Goal: Task Accomplishment & Management: Use online tool/utility

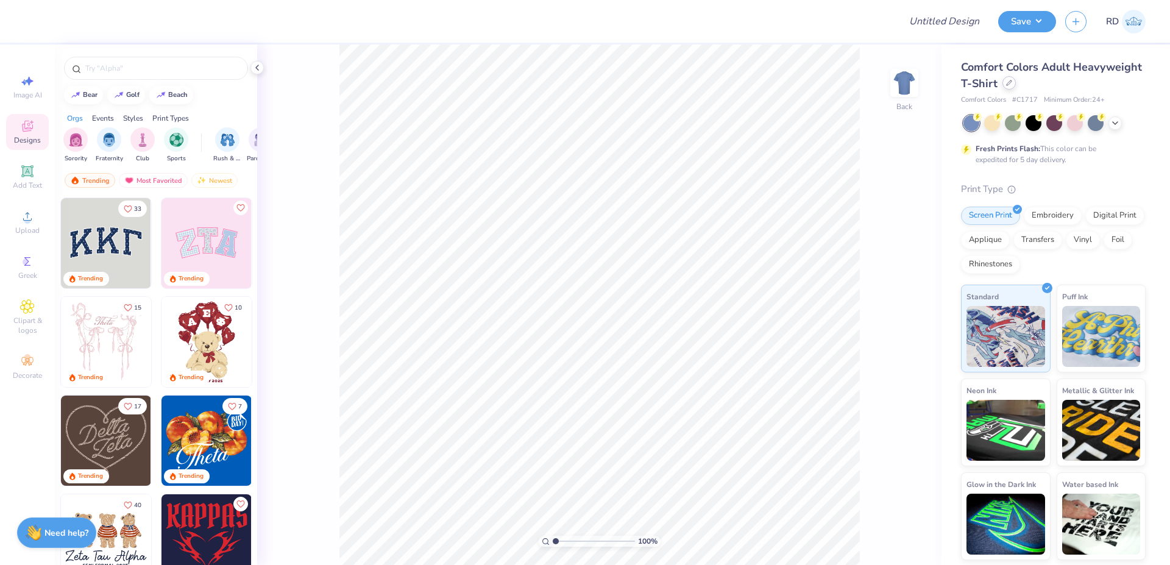
click at [708, 87] on div at bounding box center [1009, 82] width 13 height 13
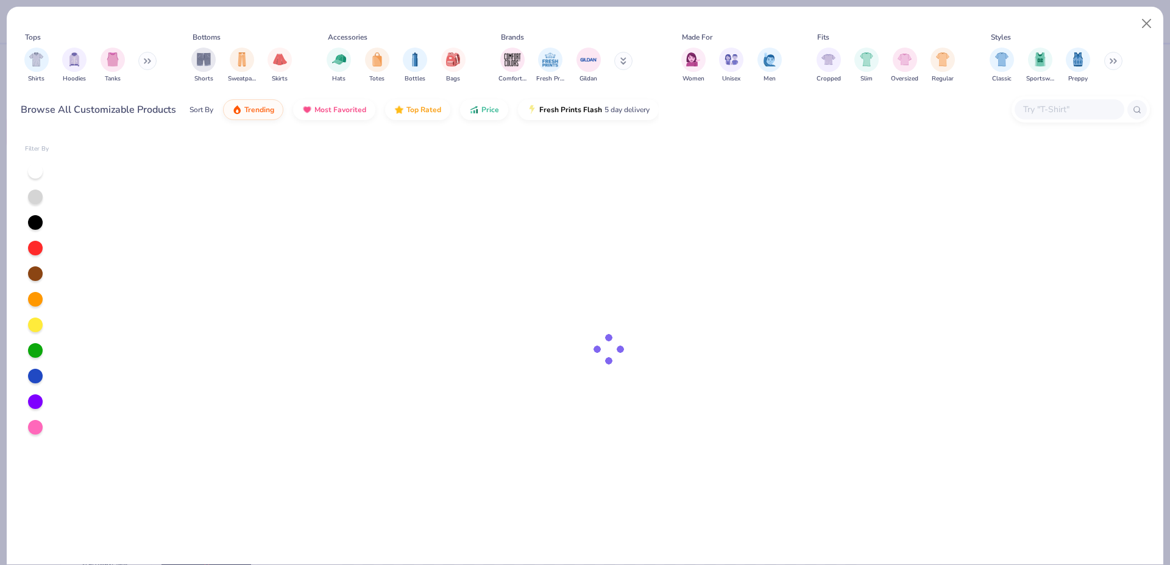
click at [708, 107] on input "text" at bounding box center [1069, 109] width 94 height 14
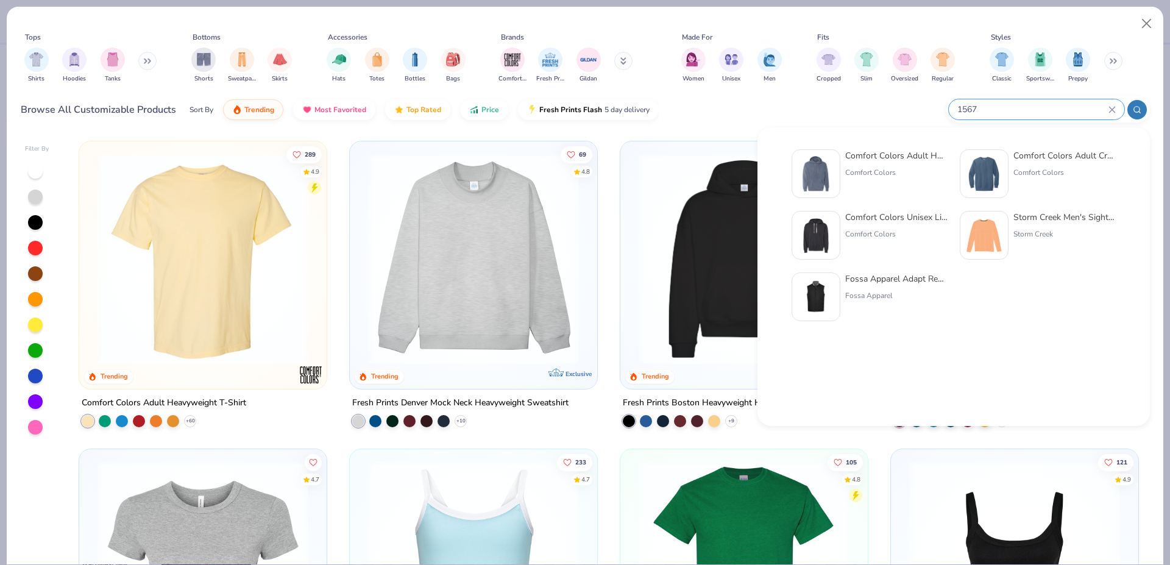
type input "1567"
click at [708, 179] on img at bounding box center [816, 174] width 38 height 38
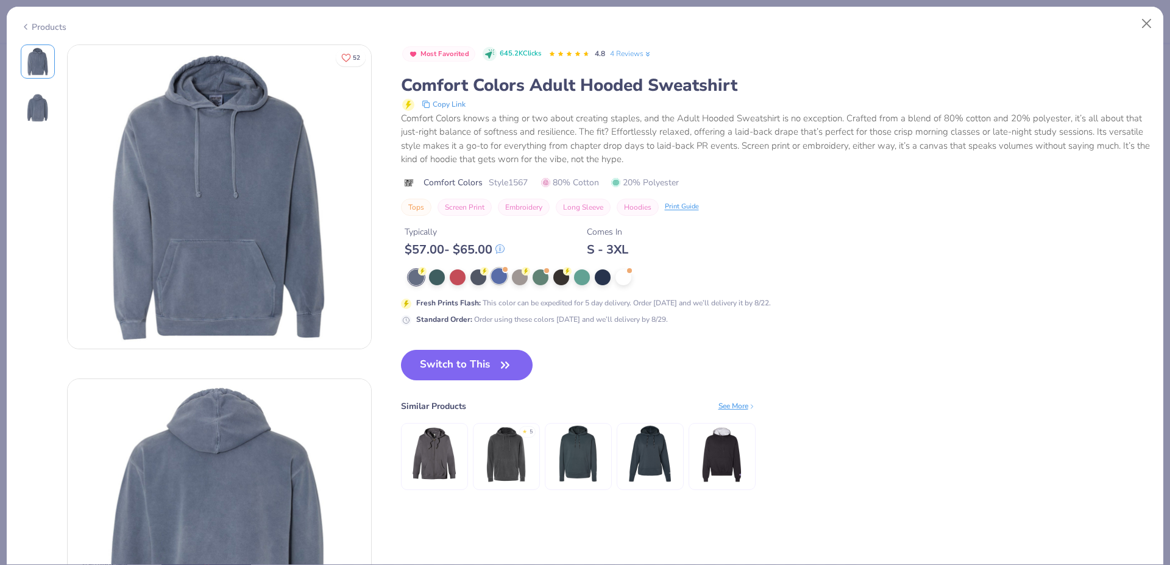
click at [497, 274] on div at bounding box center [499, 276] width 16 height 16
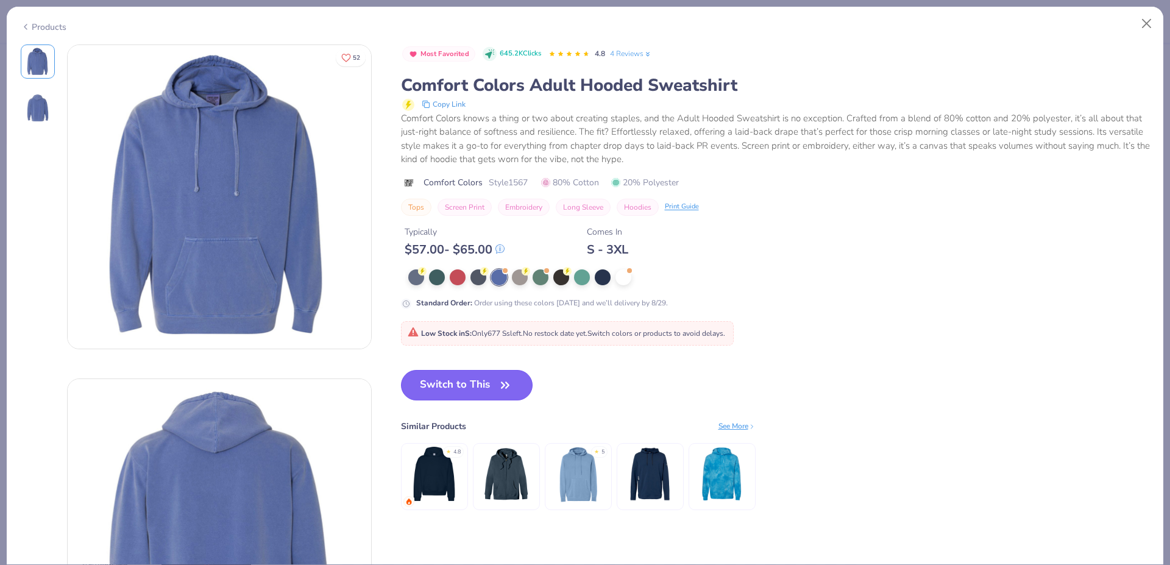
click at [473, 377] on button "Switch to This" at bounding box center [467, 385] width 132 height 30
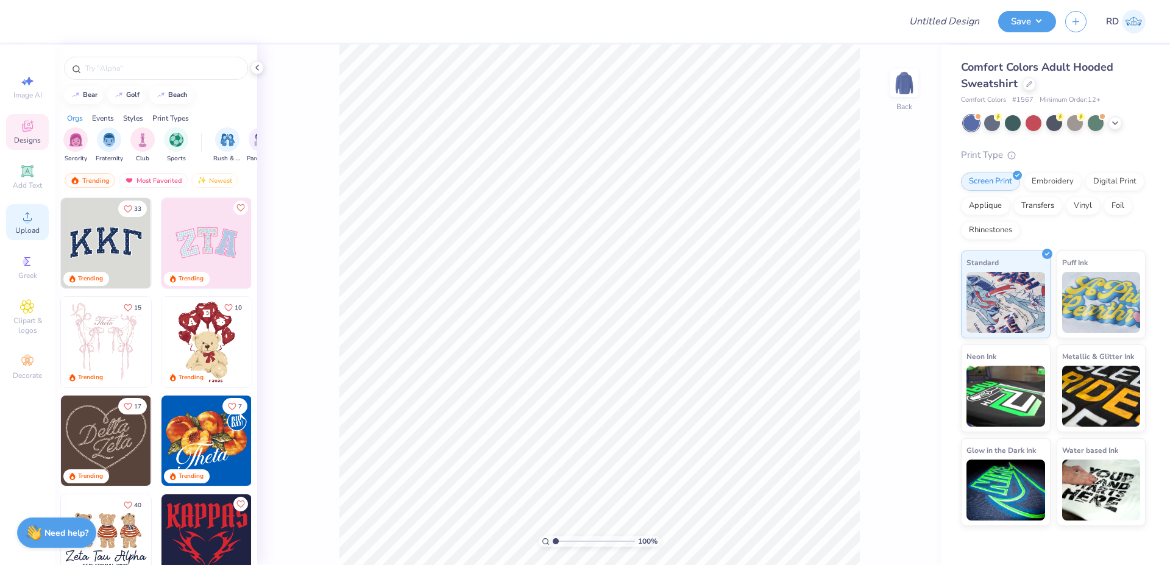
drag, startPoint x: 29, startPoint y: 179, endPoint x: 29, endPoint y: 223, distance: 43.9
click at [29, 179] on div "Add Text" at bounding box center [27, 177] width 43 height 36
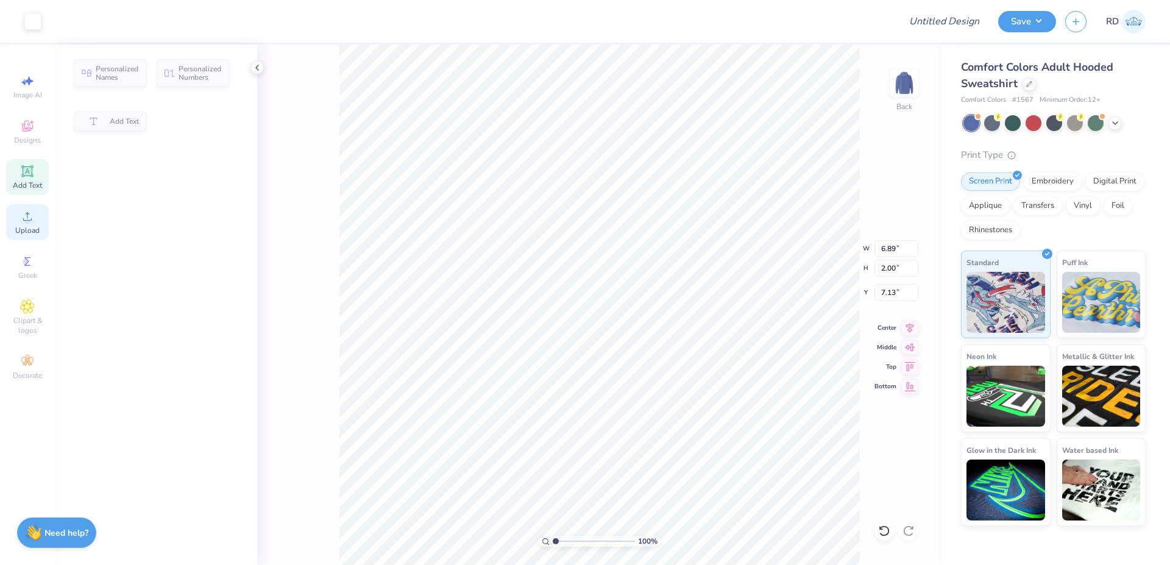
click at [29, 223] on circle at bounding box center [27, 220] width 7 height 7
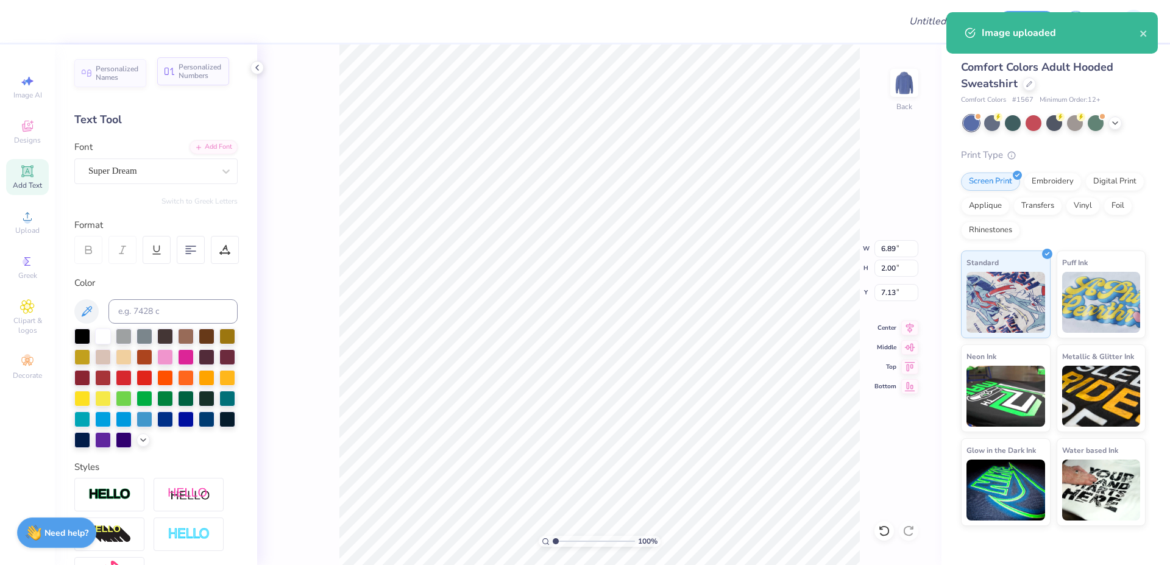
type input "15.00"
type input "12.78"
type input "1.73"
click at [708, 245] on input "15.00" at bounding box center [897, 248] width 44 height 17
paste input "6.3"
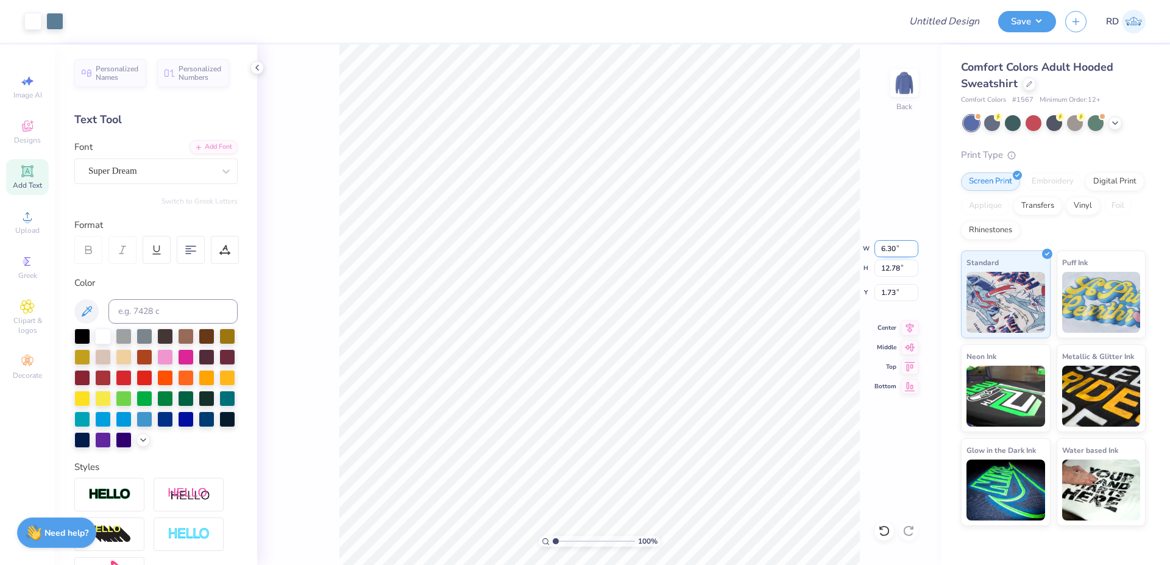
type input "6.30"
type input "5.37"
type input "5.44"
click at [561, 539] on input "range" at bounding box center [594, 541] width 82 height 11
type input "1.71"
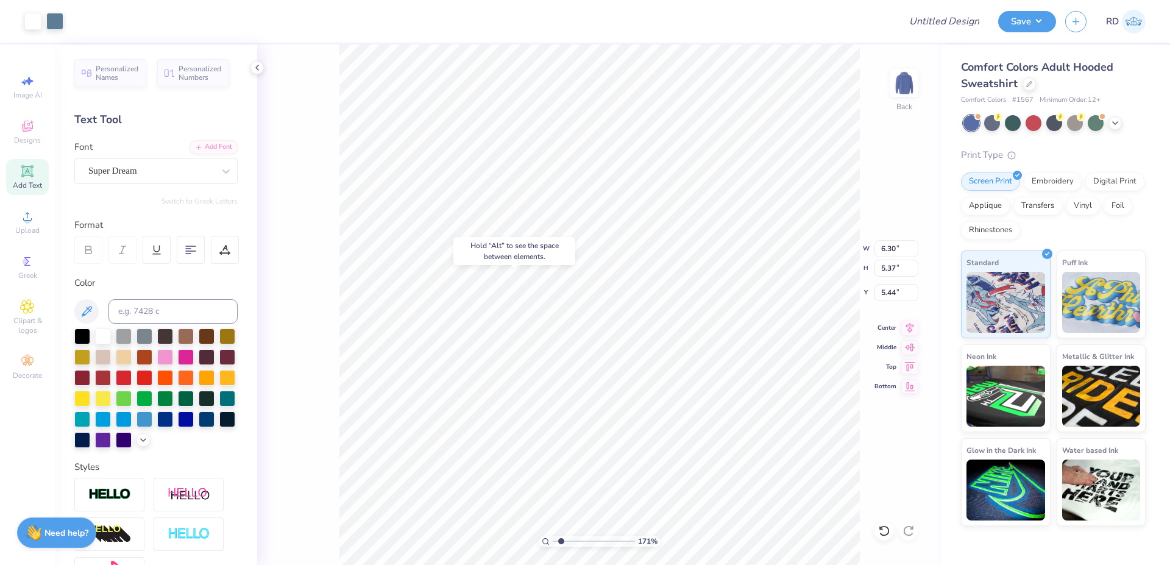
type input "9.39"
type input "6.89"
type input "2.00"
type input "5.38"
paste textarea "Alpha Delta Pi"
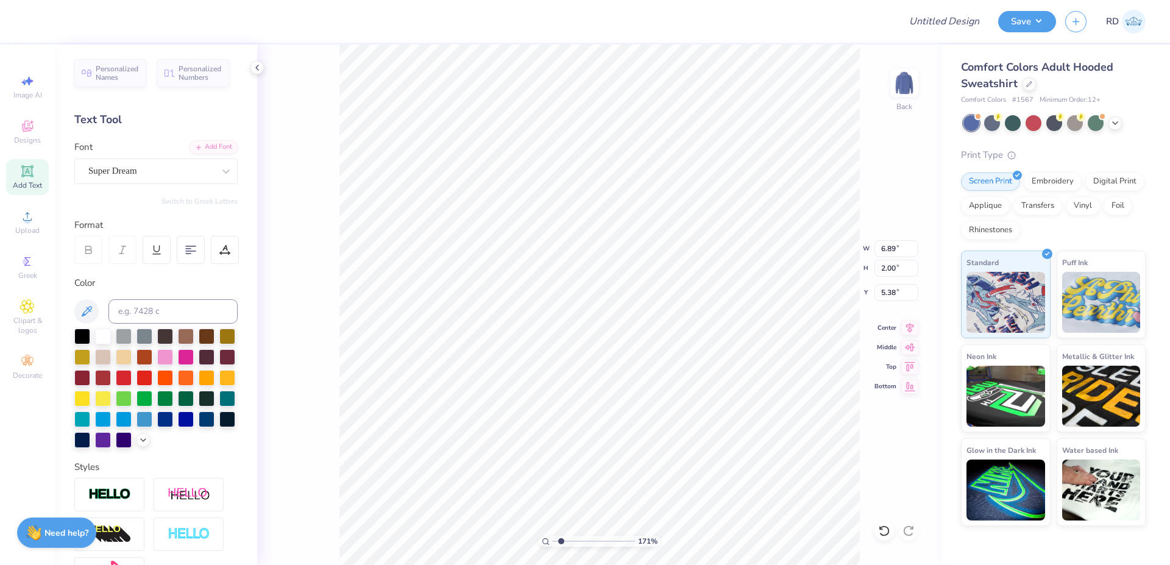
scroll to position [0, 5]
type textarea "Alpha Delta Pi"
click at [212, 144] on div "Add Font" at bounding box center [214, 146] width 48 height 14
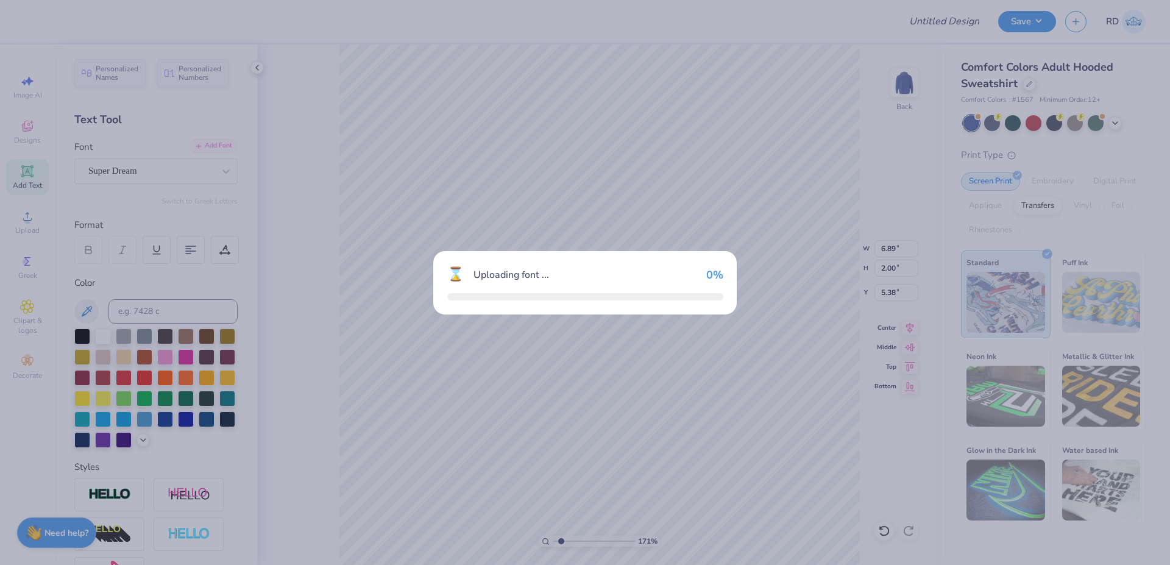
type input "18.06"
type input "2.62"
type input "5.07"
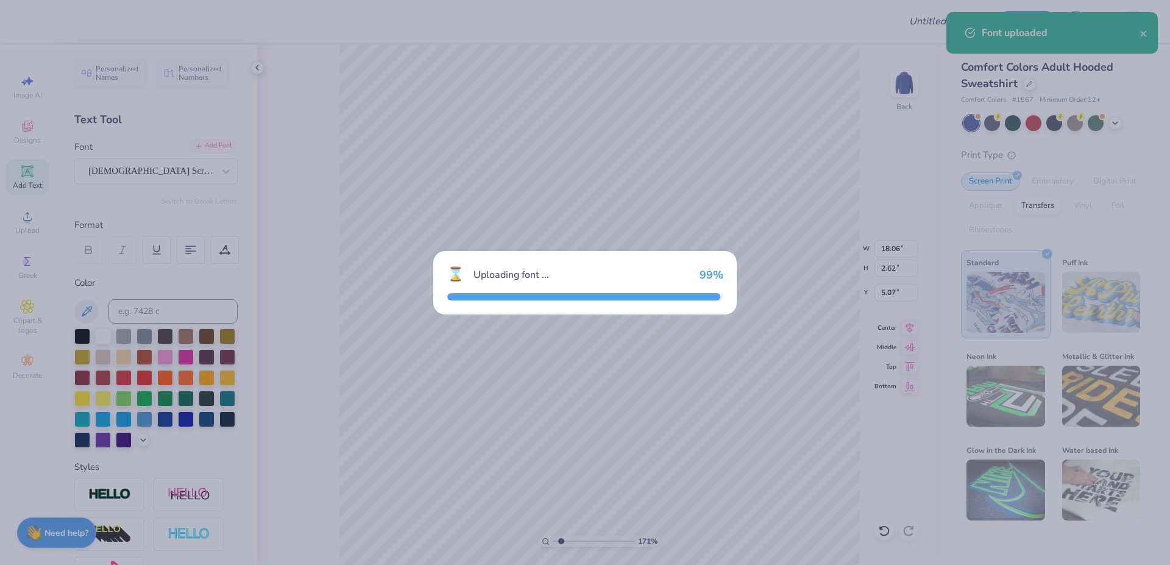
type input "16.01"
type input "2.77"
type input "5.00"
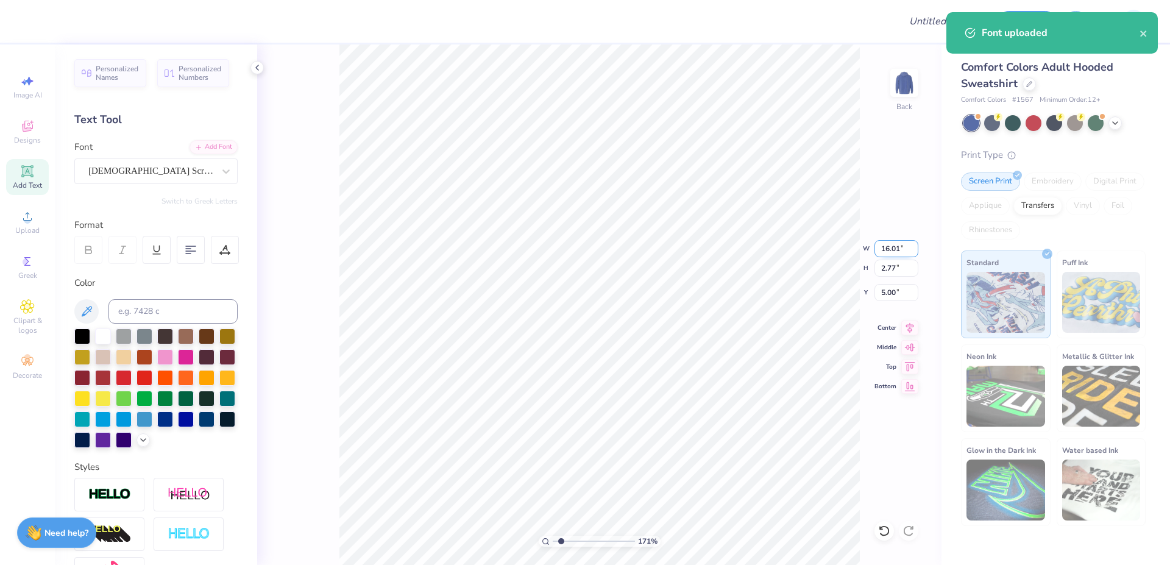
click at [708, 252] on input "16.01" at bounding box center [897, 248] width 44 height 17
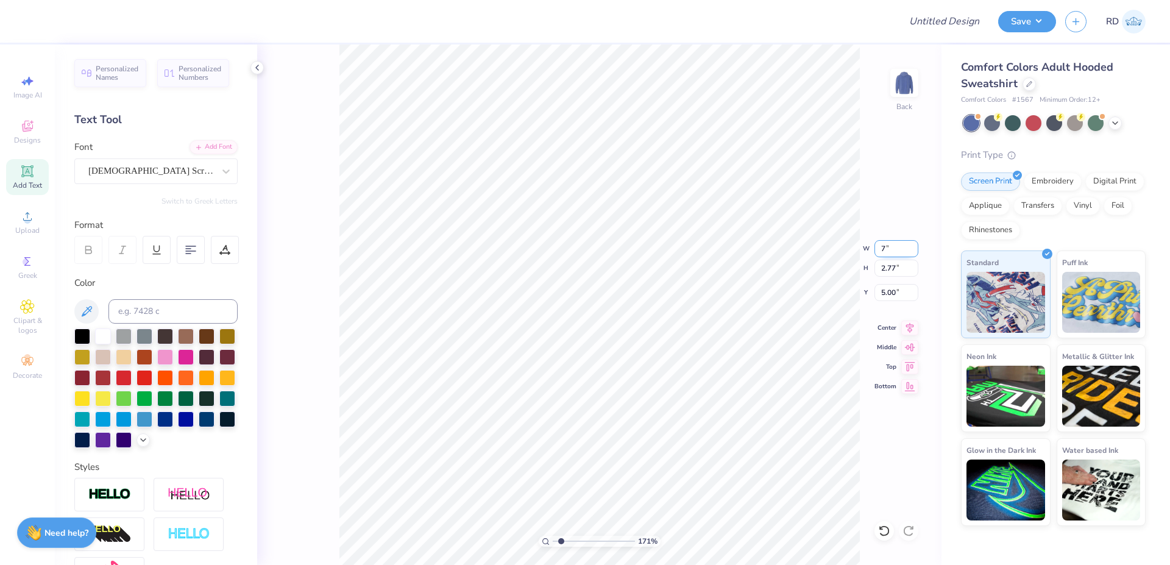
type input "7.00"
type input "1.21"
type input "5.78"
click at [708, 330] on icon at bounding box center [909, 326] width 17 height 15
click at [572, 539] on input "range" at bounding box center [594, 541] width 82 height 11
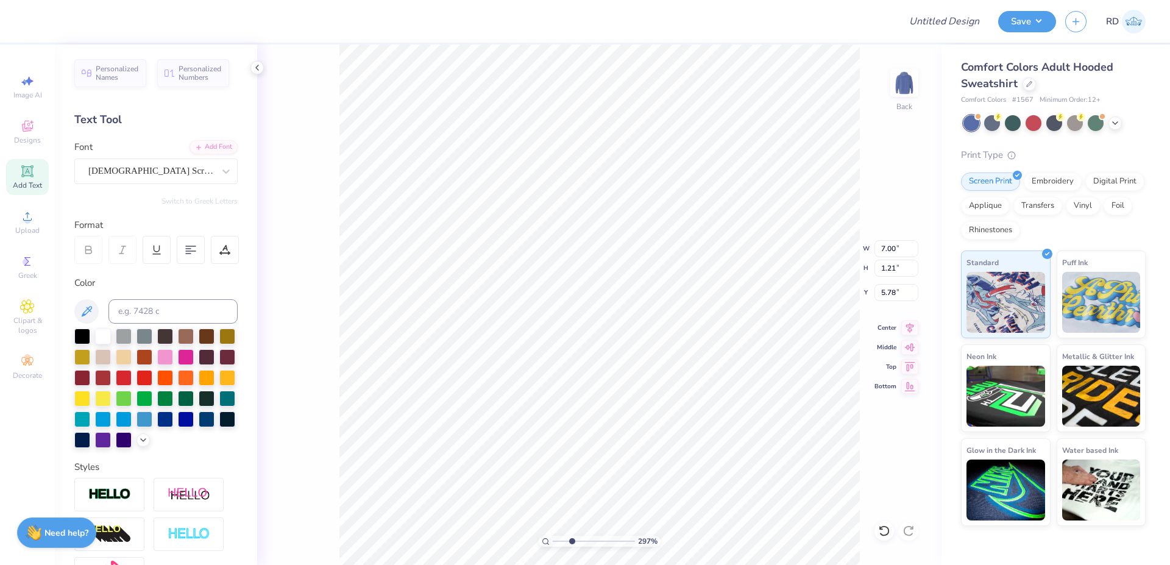
type input "2.97"
type input "6.30"
type input "5.37"
type input "6.69"
click at [708, 326] on icon at bounding box center [909, 326] width 17 height 15
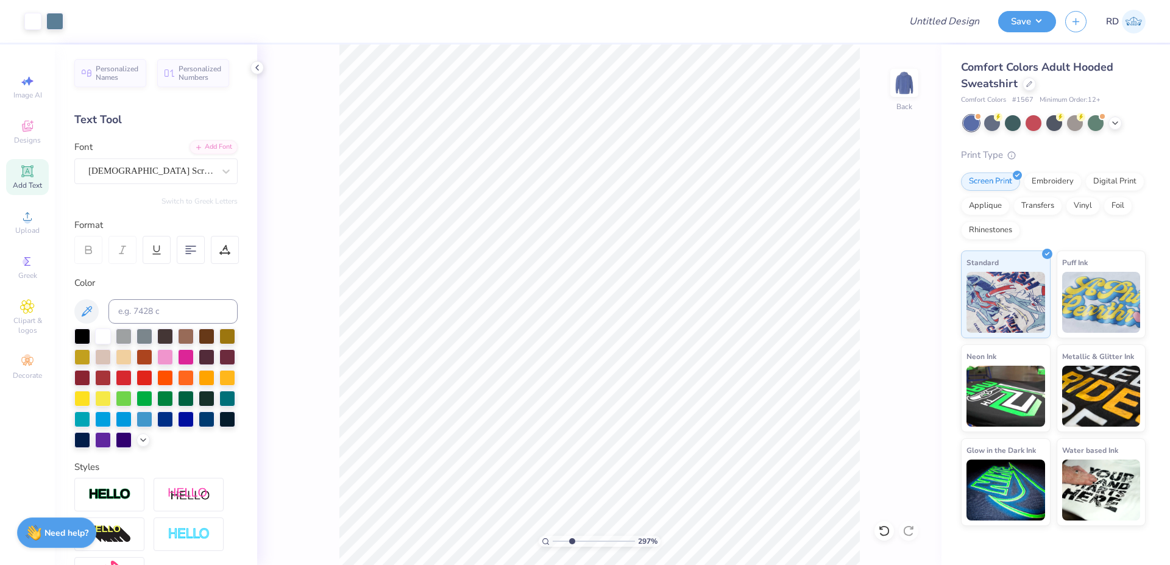
click at [36, 176] on div "Add Text" at bounding box center [27, 177] width 43 height 36
click at [194, 146] on div "Add Font" at bounding box center [214, 146] width 48 height 14
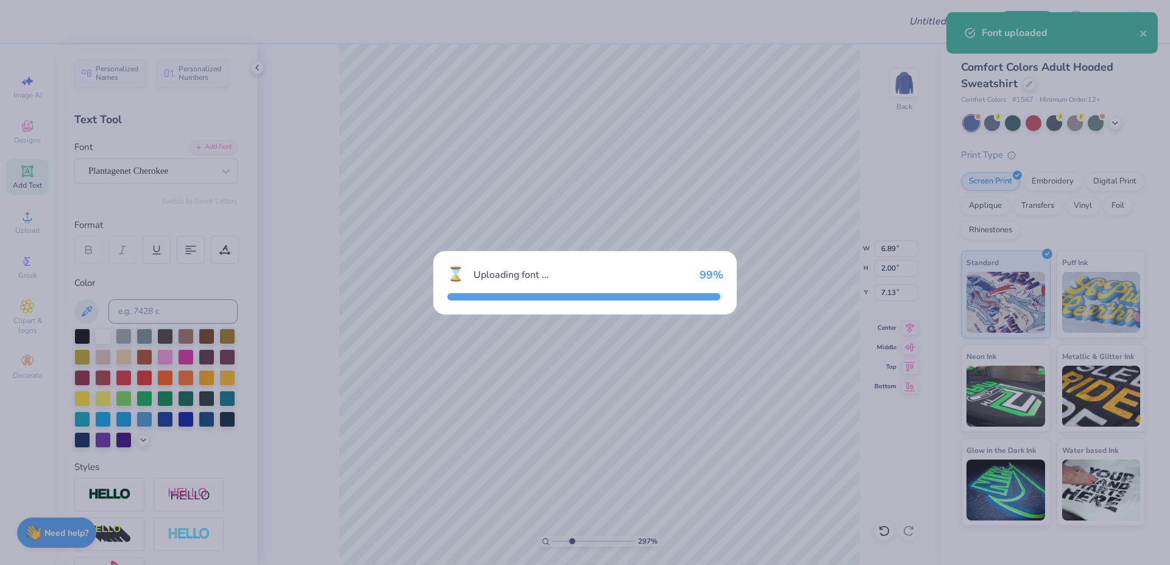
type input "7.32"
type input "1.94"
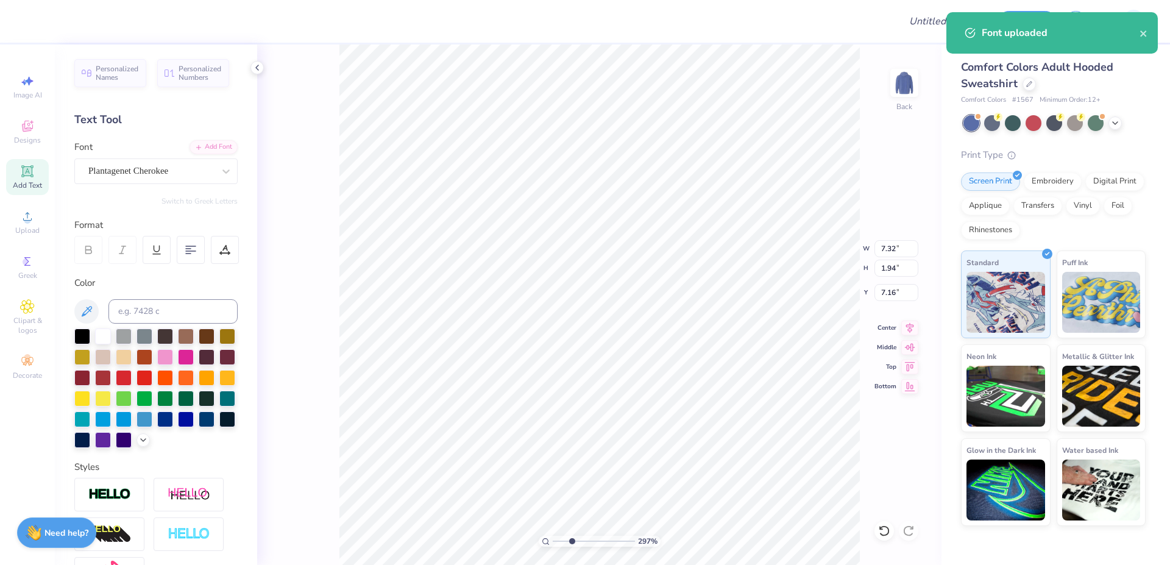
type input "12.78"
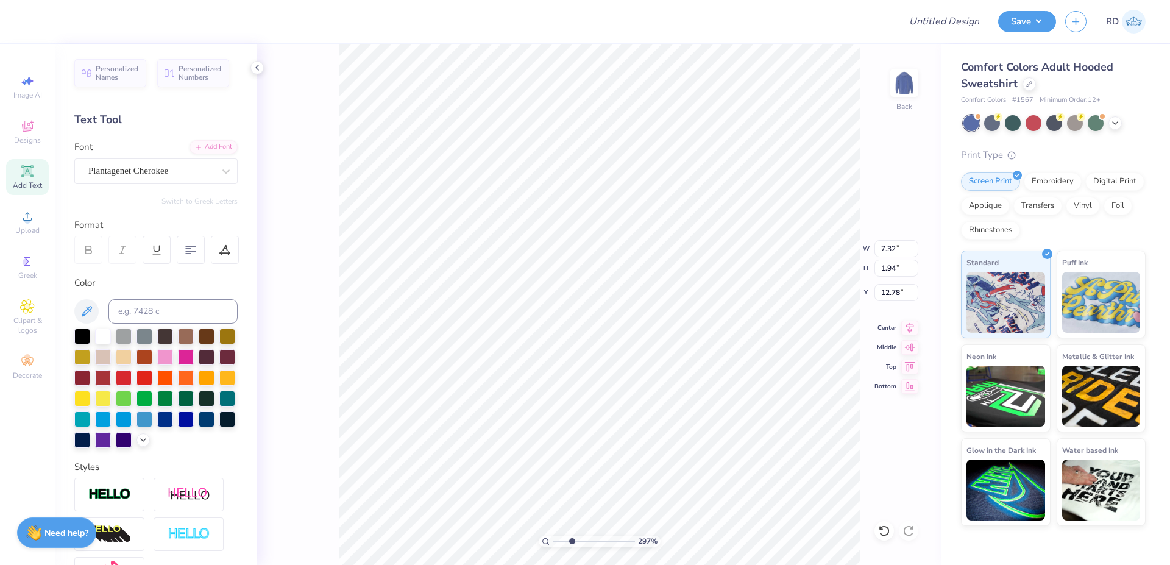
type textarea "BID DAY 2025"
click at [708, 246] on input "7.32" at bounding box center [897, 248] width 44 height 17
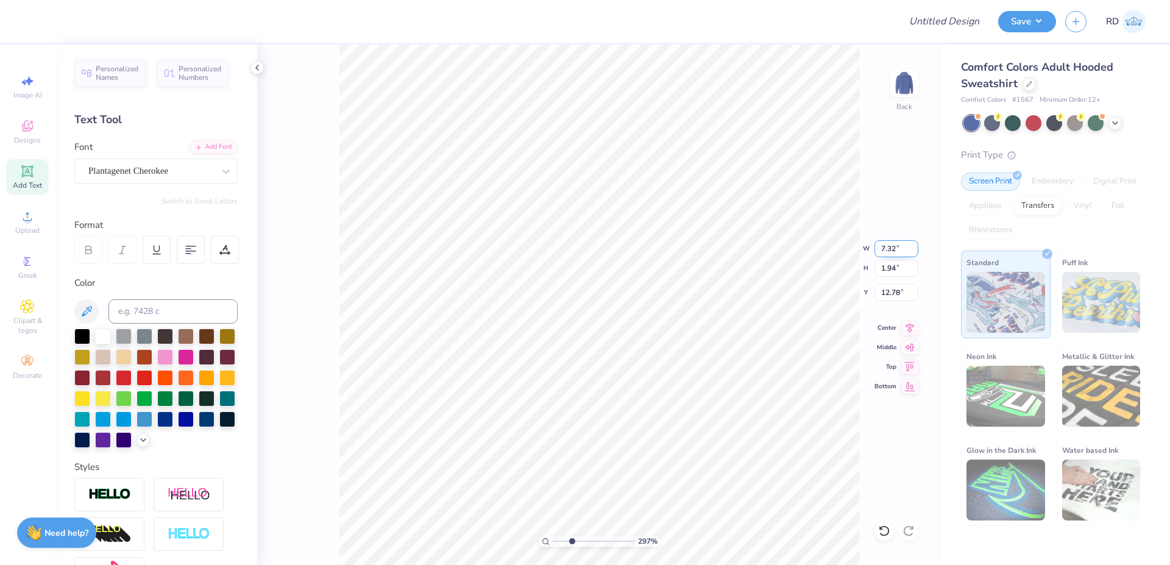
type input "17.81"
type input "2.04"
type input "12.73"
paste input "2.7"
type input "2.71"
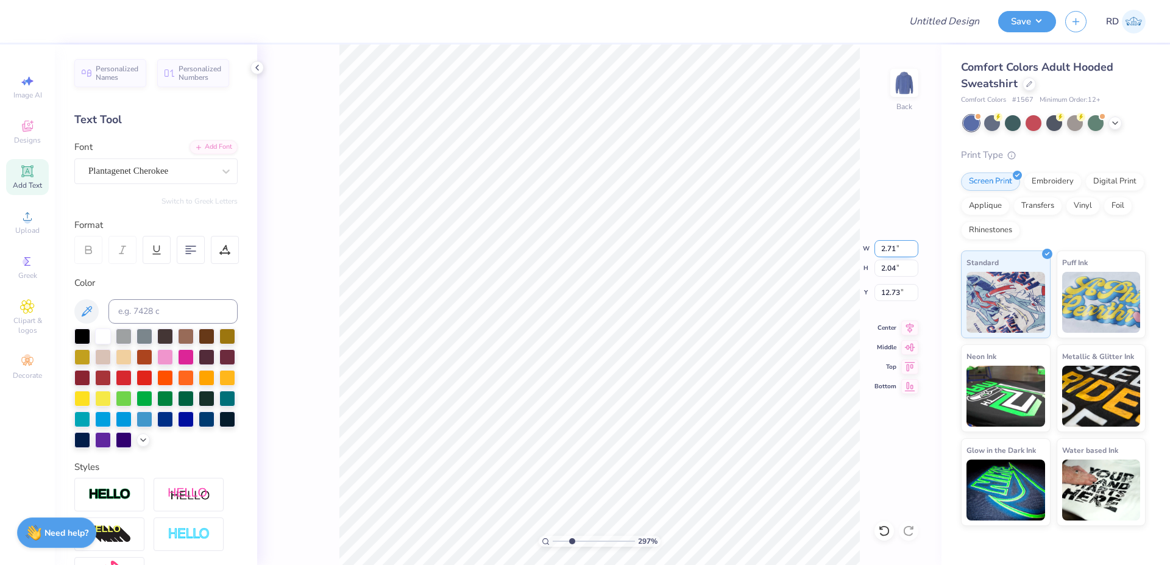
type input "0.31"
type input "5.38"
click at [708, 327] on icon at bounding box center [909, 326] width 17 height 15
drag, startPoint x: 563, startPoint y: 542, endPoint x: 555, endPoint y: 542, distance: 7.3
type input "1"
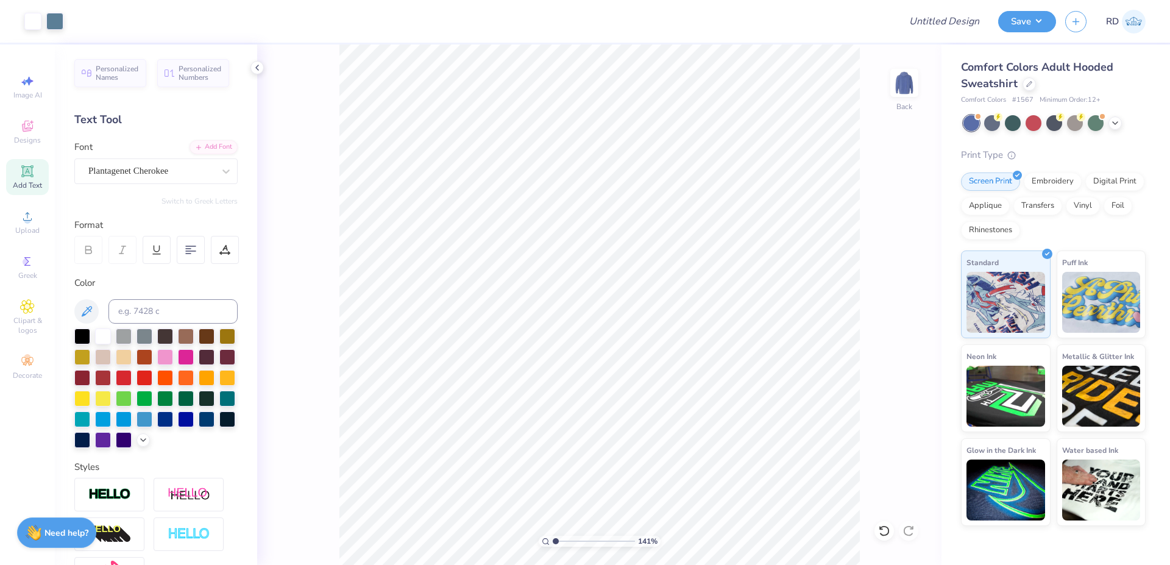
click at [555, 539] on input "range" at bounding box center [594, 541] width 82 height 11
click at [708, 246] on input "7.00" at bounding box center [897, 248] width 44 height 17
type input "9.00"
type input "8.58"
click at [708, 294] on input "4.43" at bounding box center [897, 292] width 44 height 17
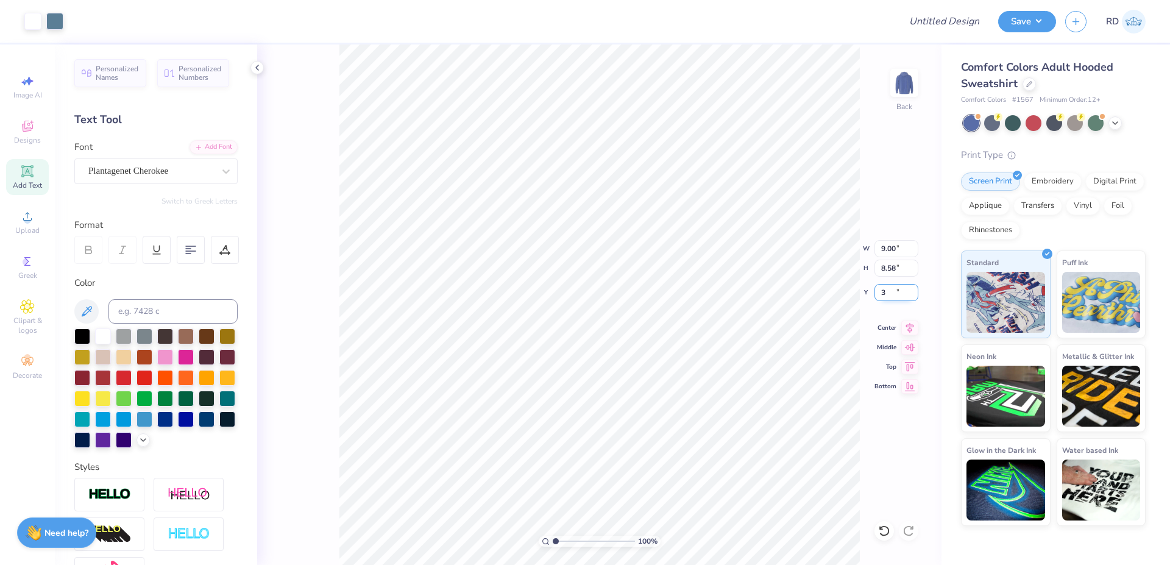
type input "3.00"
click at [708, 327] on icon at bounding box center [909, 326] width 17 height 15
click at [708, 321] on icon at bounding box center [909, 326] width 17 height 15
click at [708, 22] on input "Design Title" at bounding box center [929, 21] width 119 height 24
paste input "FPS239569"
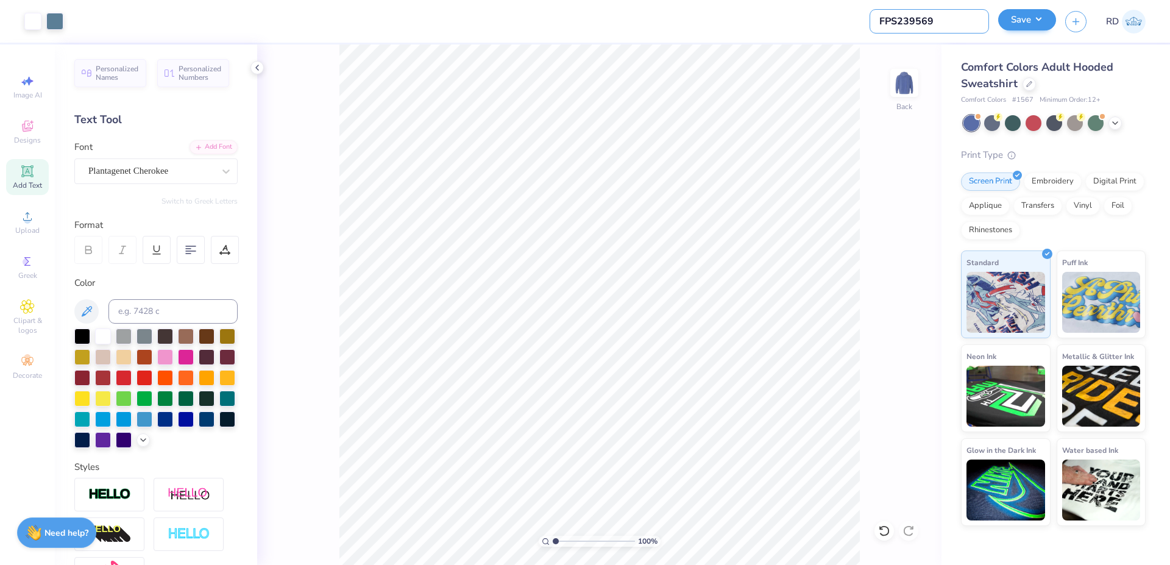
type input "FPS239569"
click at [708, 20] on button "Save" at bounding box center [1027, 19] width 58 height 21
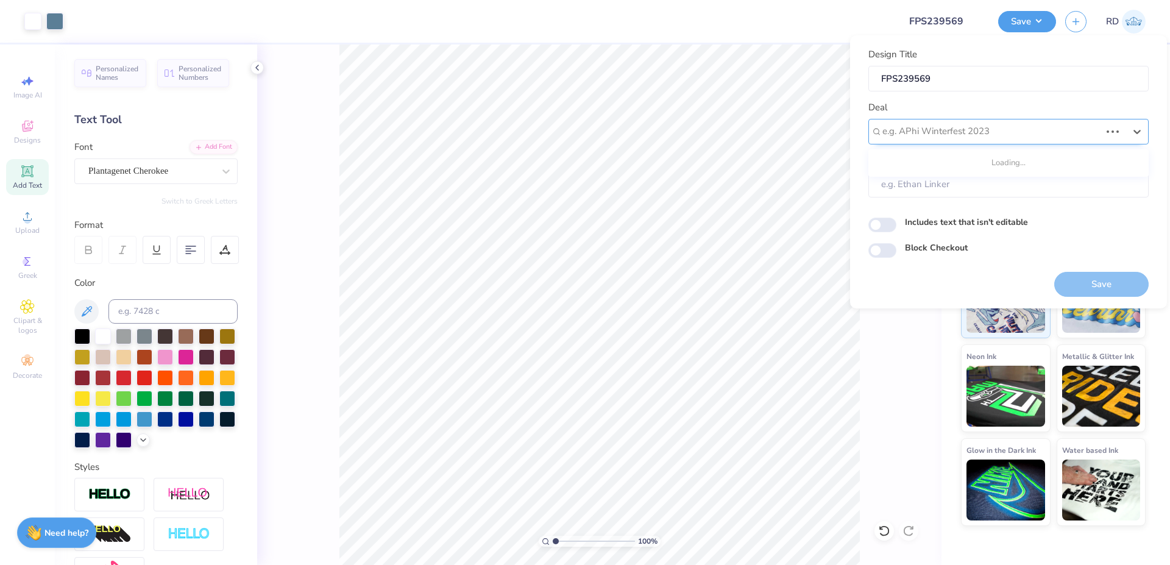
click at [708, 132] on div at bounding box center [992, 131] width 218 height 16
click at [708, 163] on div "Design Tool Gallery" at bounding box center [1008, 164] width 271 height 20
type input "gallery"
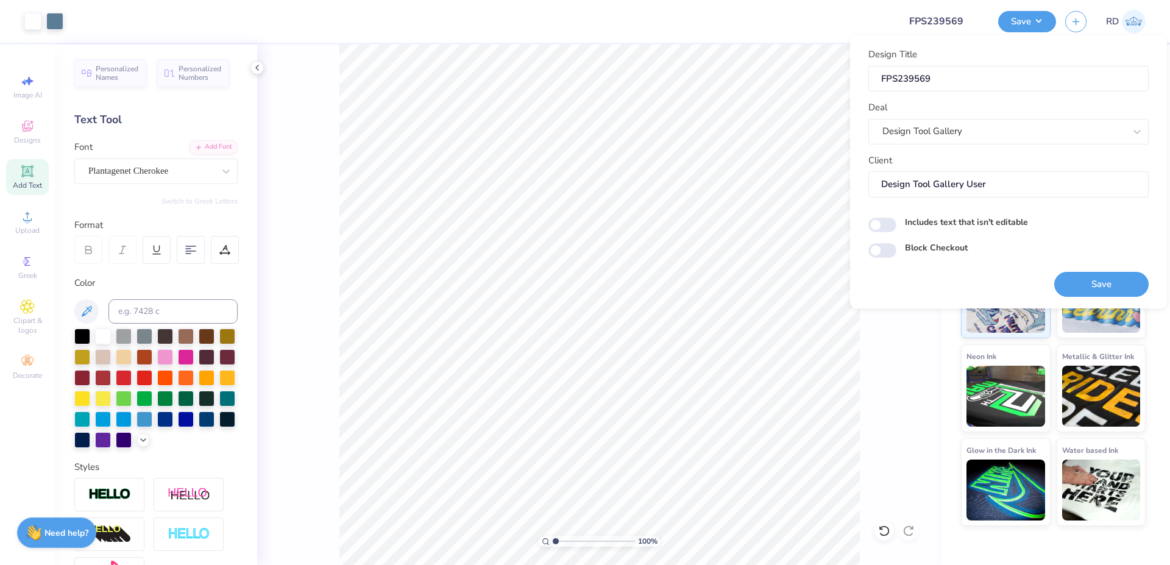
type input "Design Tool Gallery User"
drag, startPoint x: 1097, startPoint y: 283, endPoint x: 419, endPoint y: 0, distance: 734.6
click at [708, 283] on button "Save" at bounding box center [1101, 284] width 94 height 25
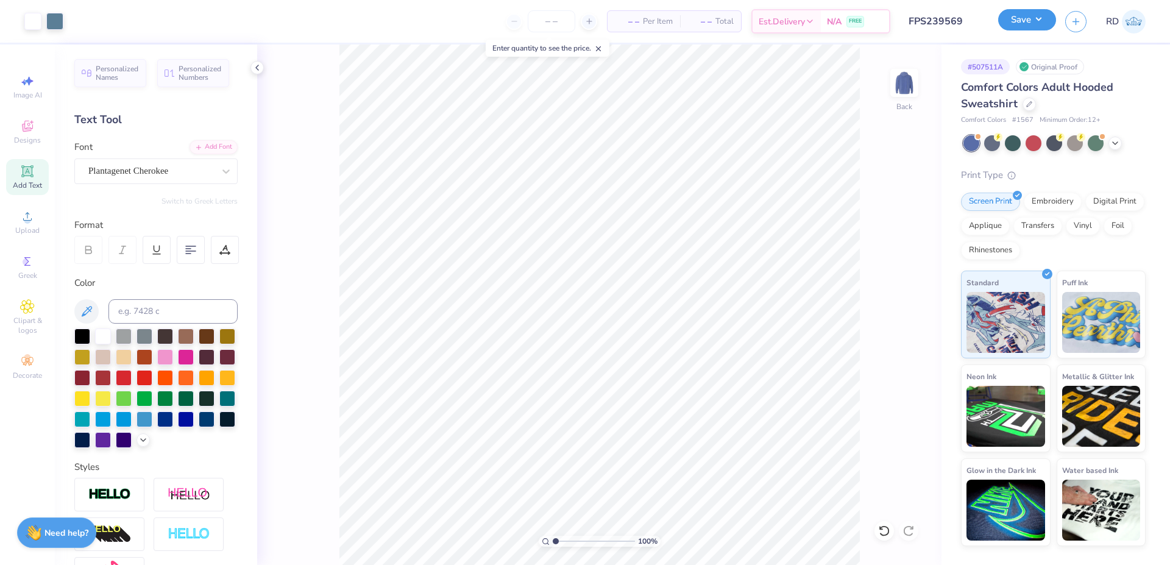
click at [708, 24] on button "Save" at bounding box center [1027, 19] width 58 height 21
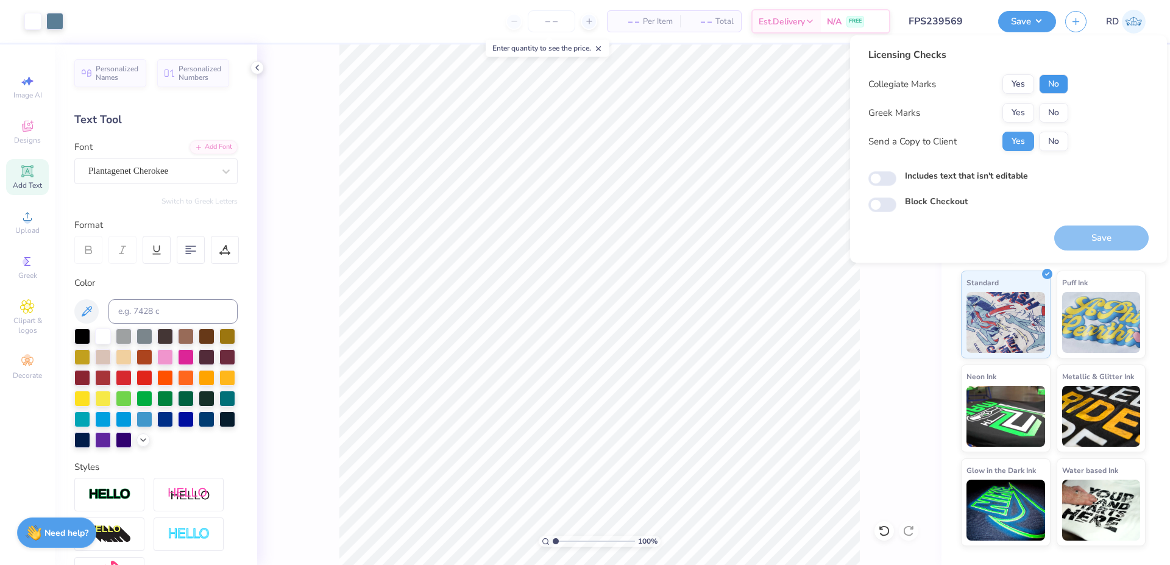
click at [708, 83] on button "No" at bounding box center [1053, 84] width 29 height 20
click at [708, 112] on button "Yes" at bounding box center [1019, 113] width 32 height 20
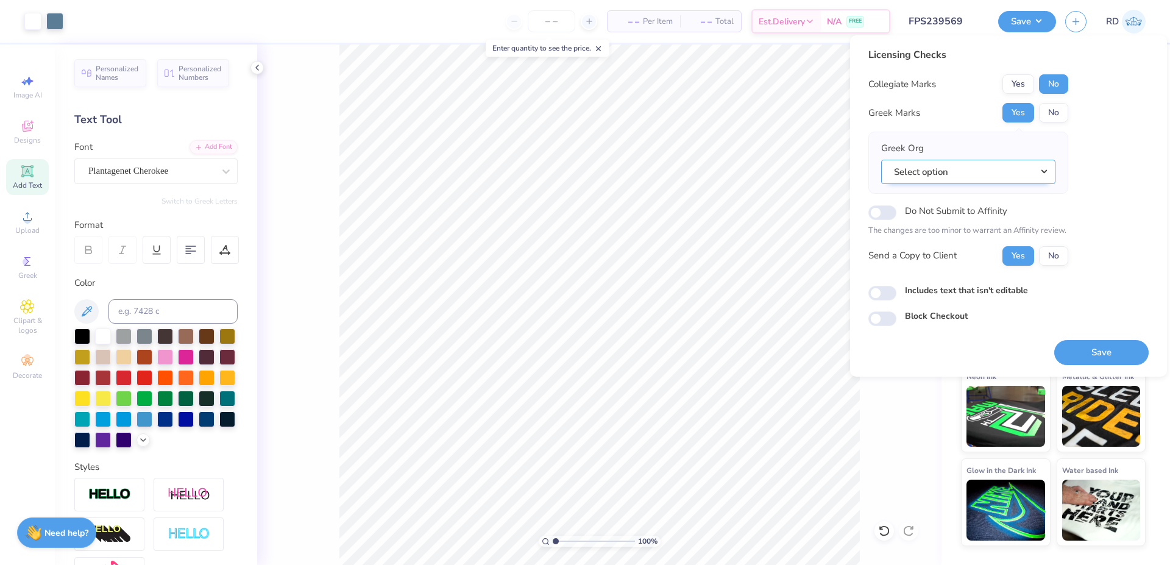
click at [708, 171] on button "Select option" at bounding box center [968, 172] width 174 height 25
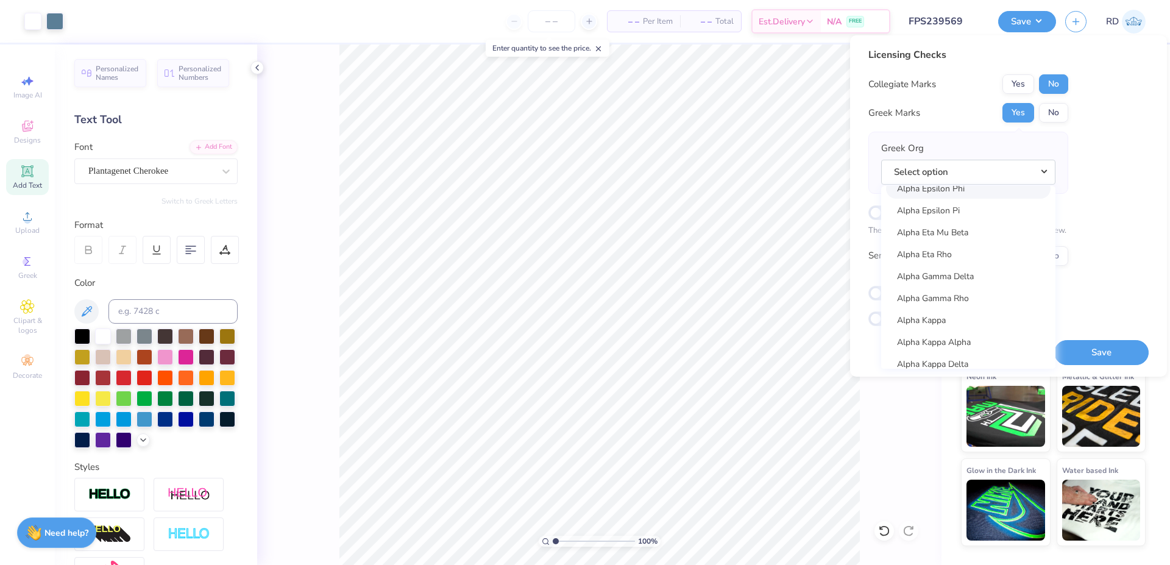
scroll to position [293, 0]
click at [708, 218] on link "Alpha Delta Pi" at bounding box center [968, 215] width 165 height 20
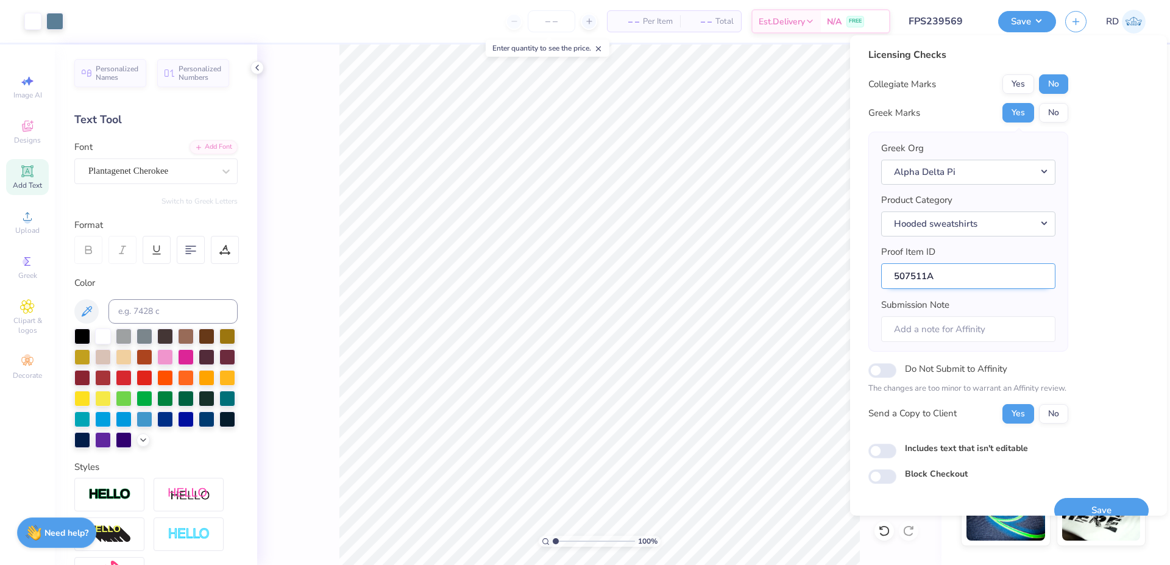
drag, startPoint x: 953, startPoint y: 282, endPoint x: 862, endPoint y: 275, distance: 91.6
click at [708, 275] on input "507511A" at bounding box center [968, 276] width 174 height 26
click at [708, 510] on button "Save" at bounding box center [1101, 510] width 94 height 25
